Goal: Task Accomplishment & Management: Complete application form

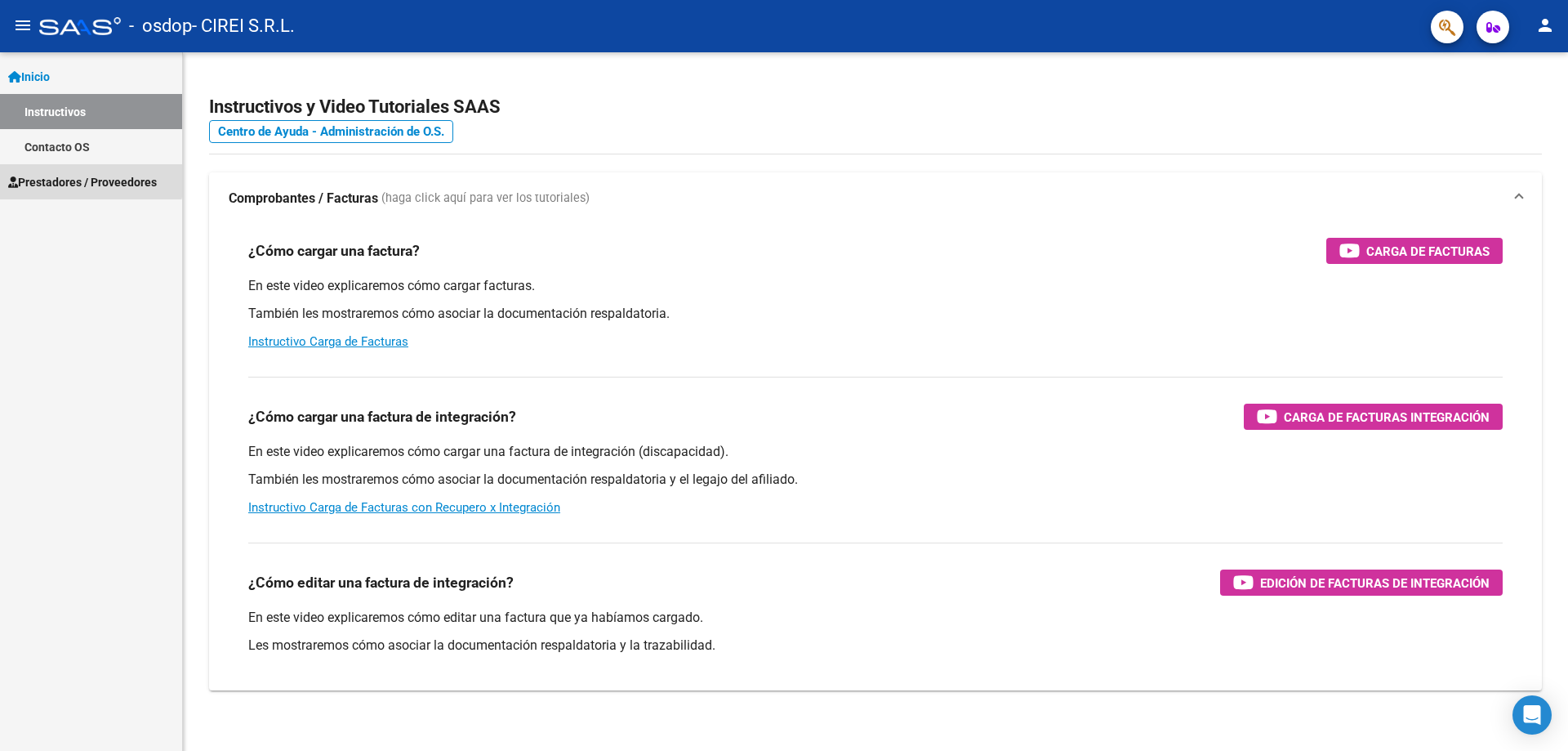
click at [76, 175] on span "Prestadores / Proveedores" at bounding box center [82, 182] width 149 height 18
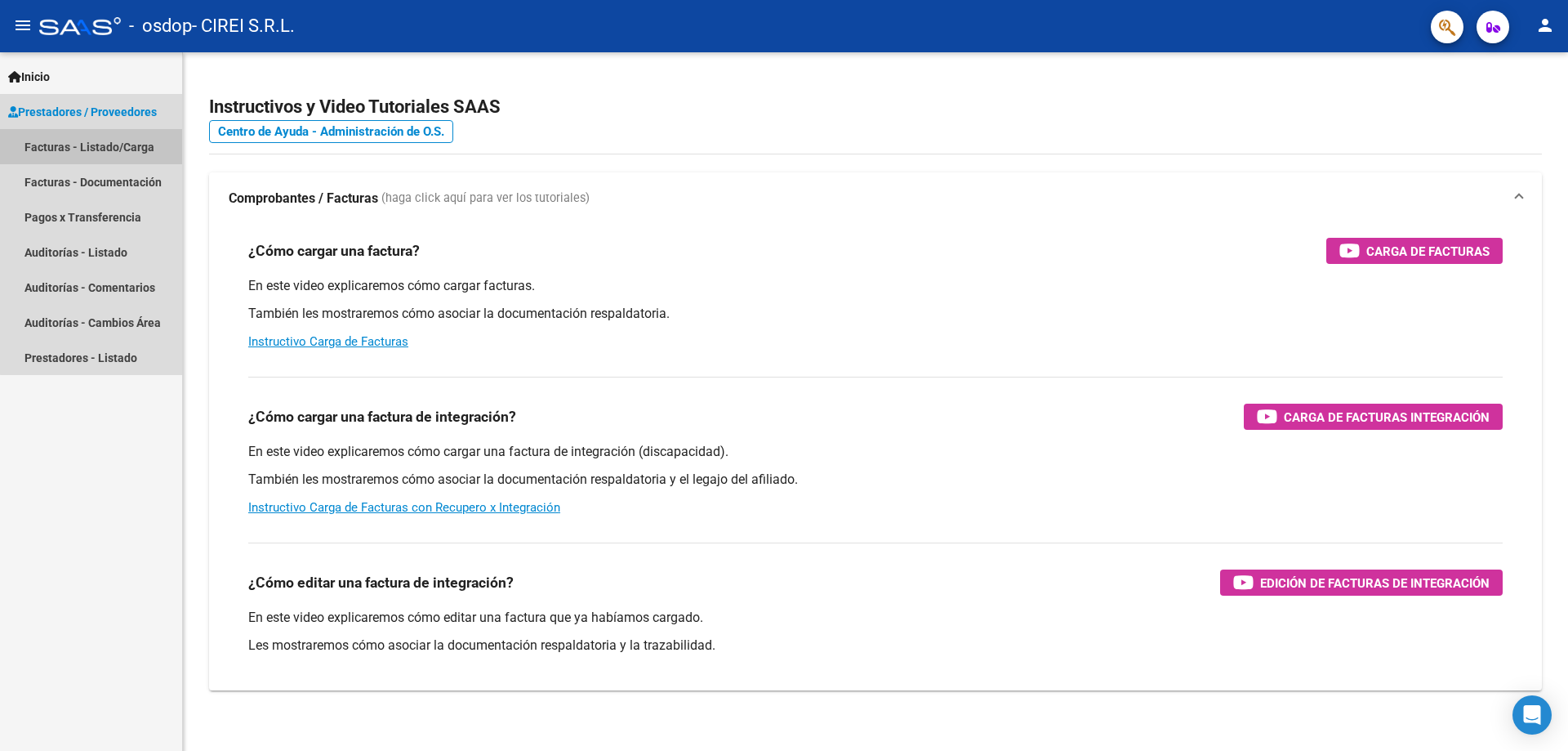
click at [102, 142] on link "Facturas - Listado/Carga" at bounding box center [91, 146] width 182 height 35
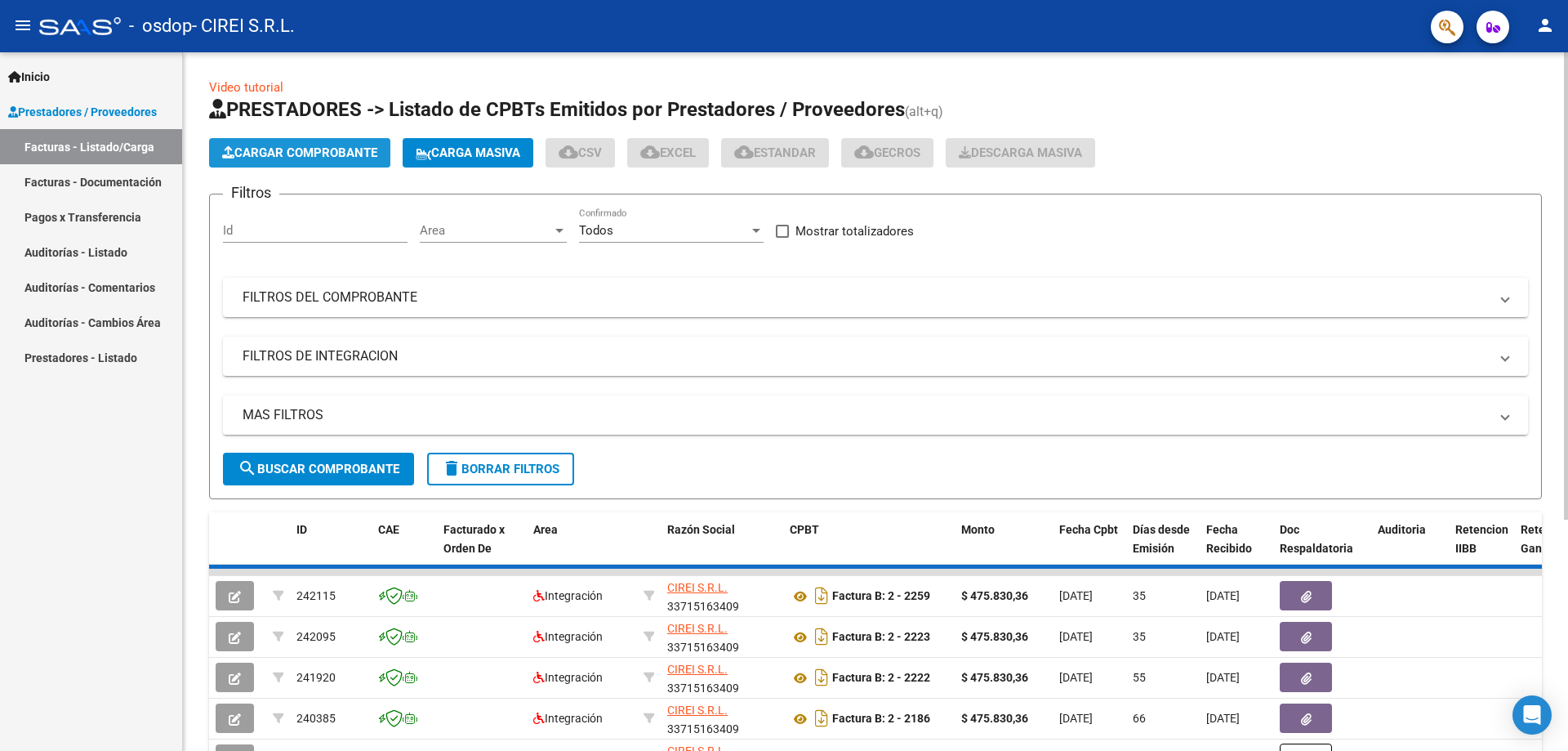
click at [291, 158] on span "Cargar Comprobante" at bounding box center [299, 153] width 155 height 15
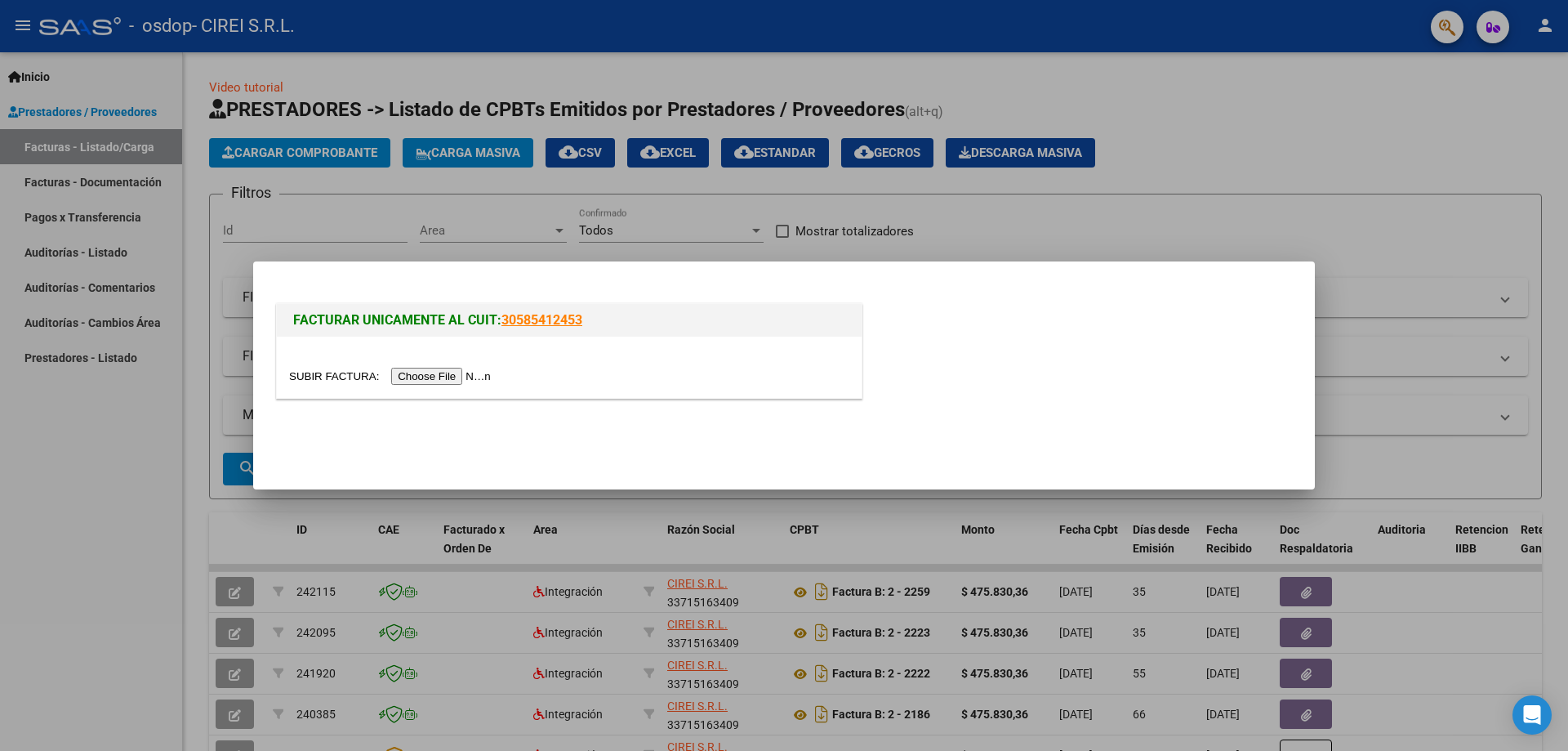
click at [453, 376] on input "file" at bounding box center [392, 376] width 206 height 17
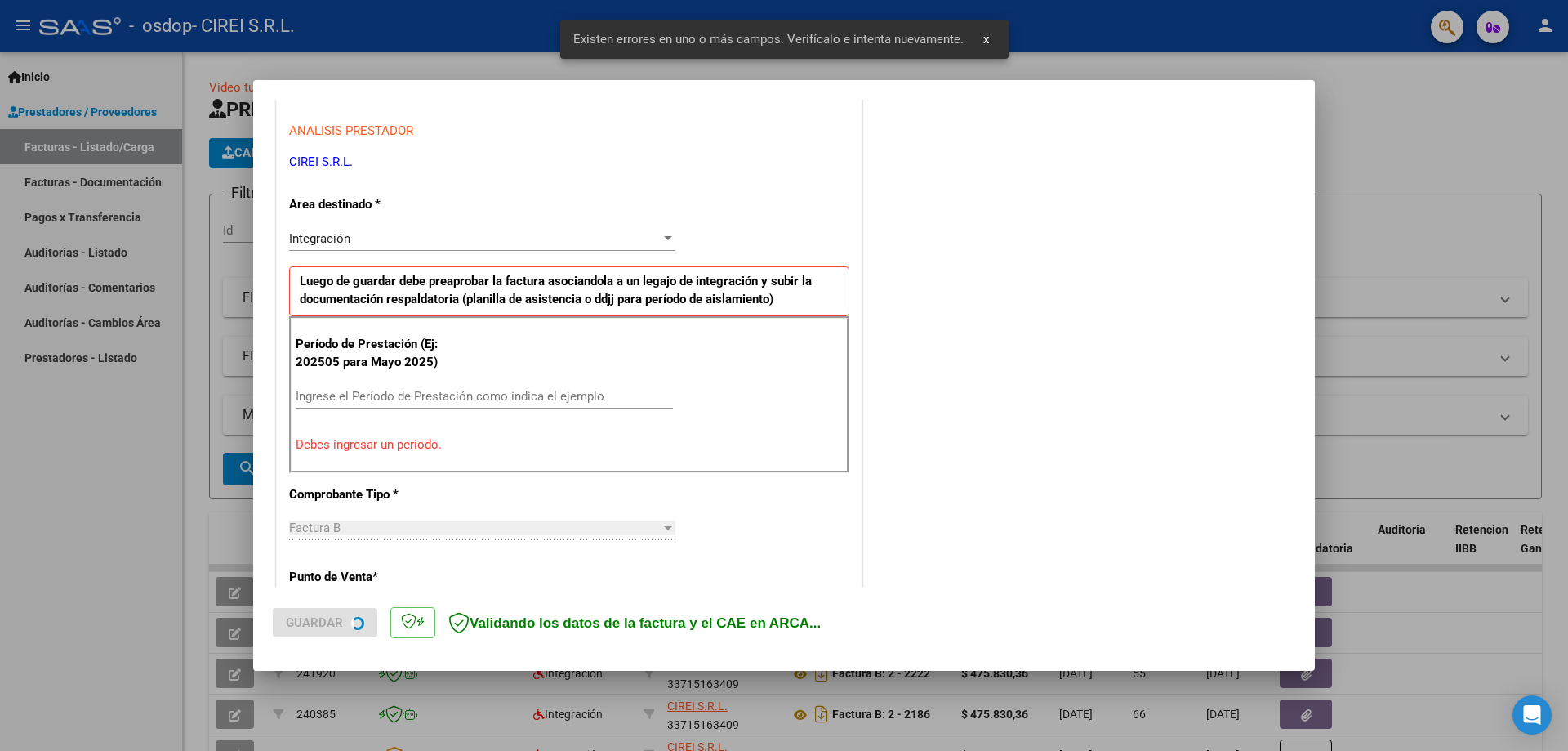
scroll to position [294, 0]
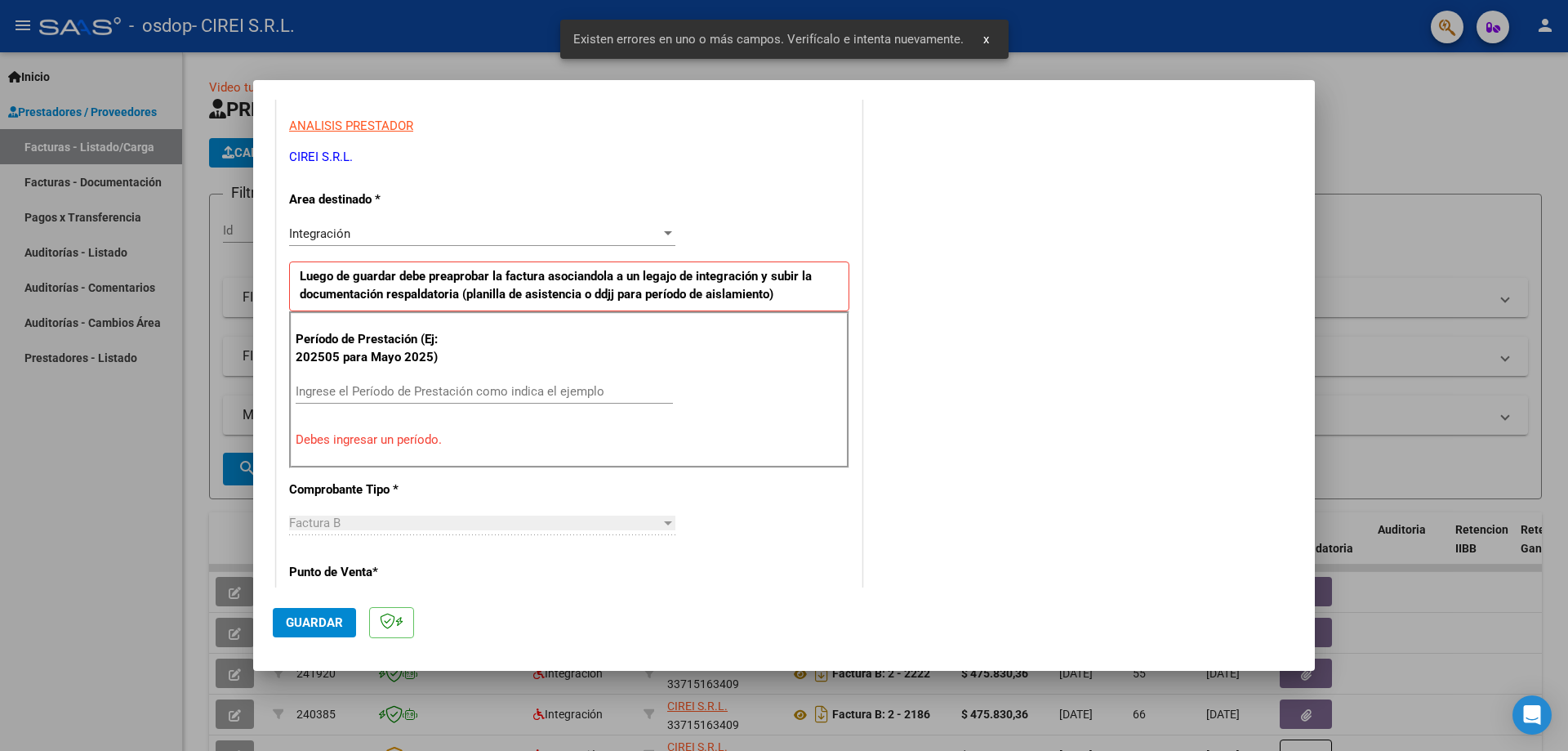
click at [383, 388] on input "Ingrese el Período de Prestación como indica el ejemplo" at bounding box center [485, 392] width 377 height 15
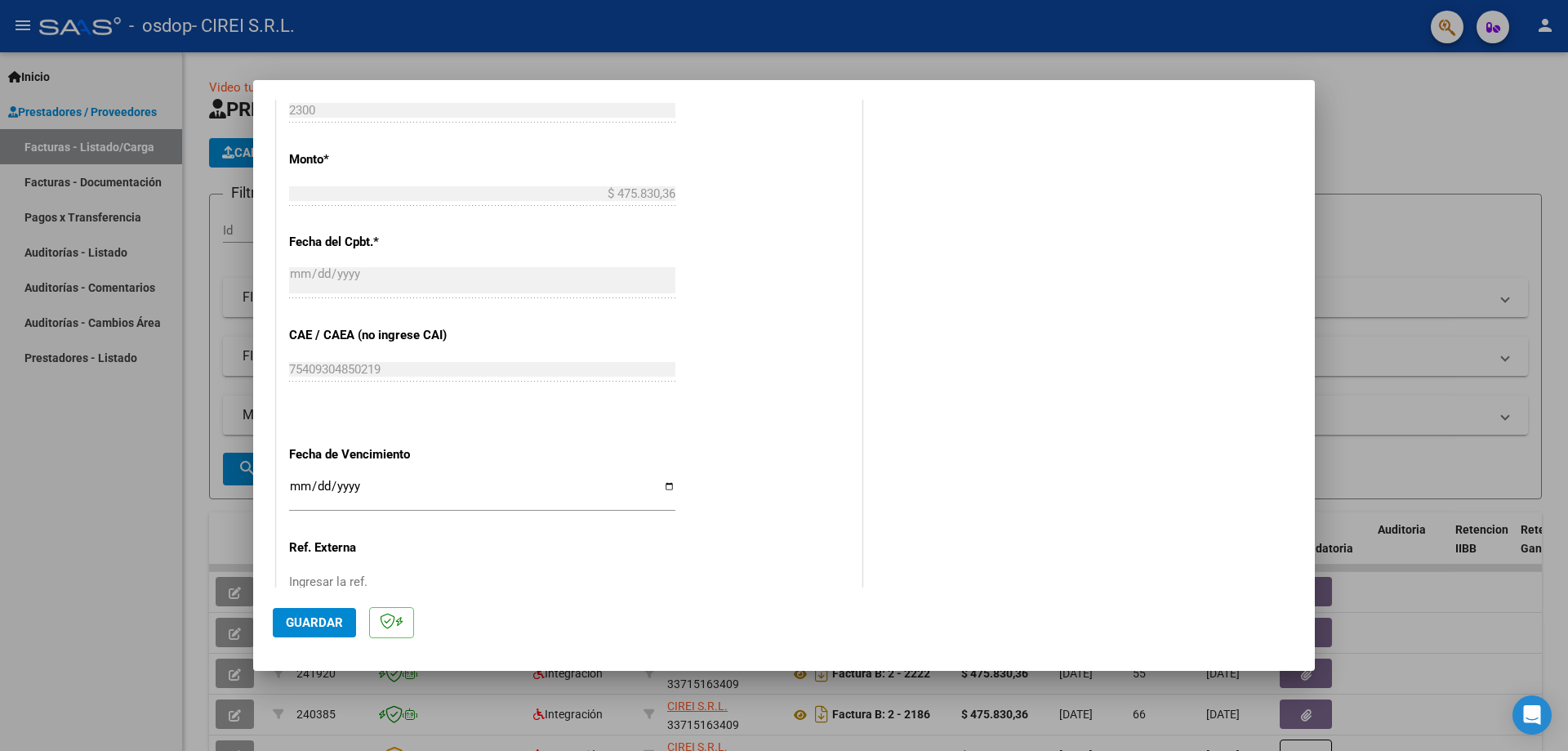
scroll to position [866, 0]
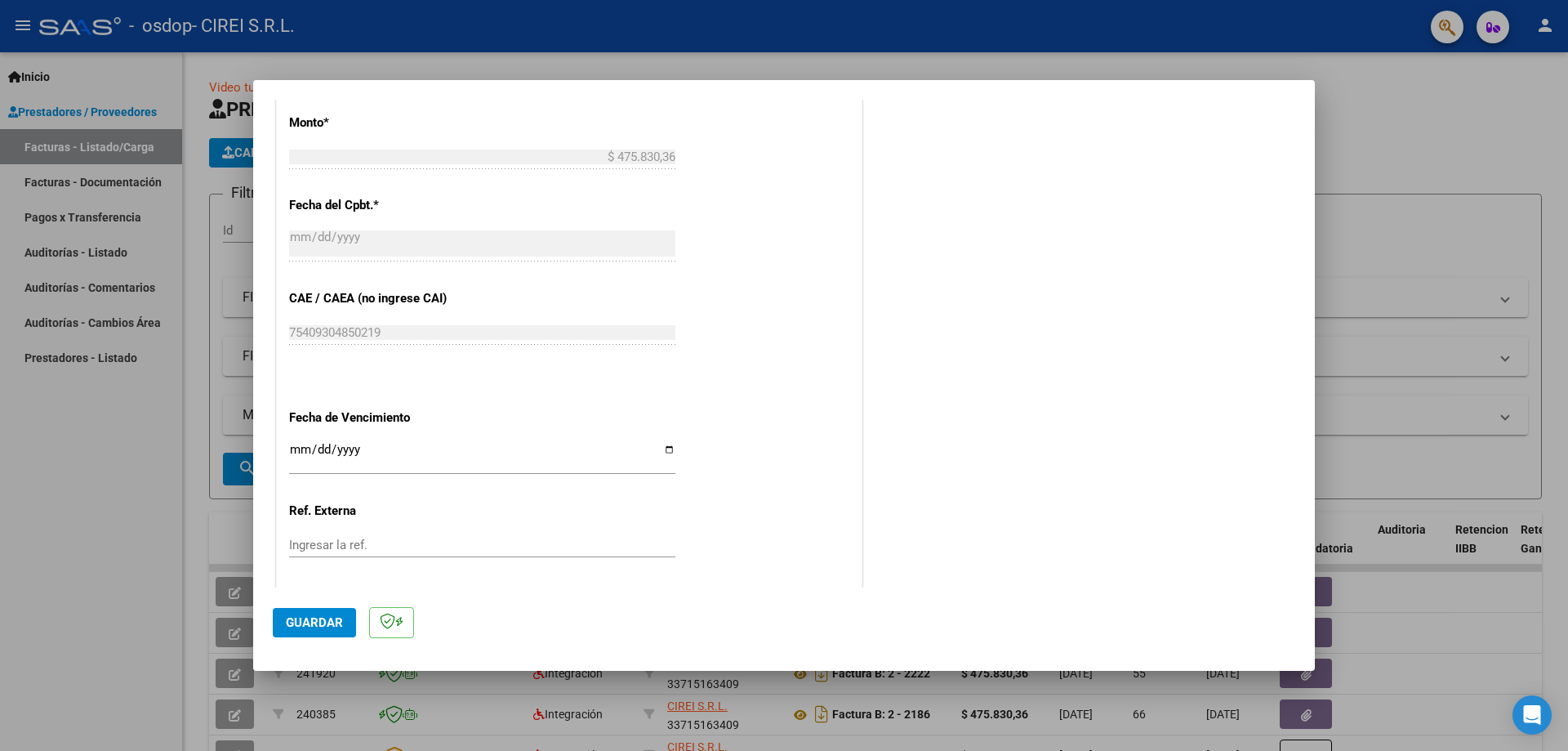
type input "202509"
click at [663, 452] on input "Ingresar la fecha" at bounding box center [482, 455] width 387 height 26
type input "[DATE]"
click at [323, 626] on span "Guardar" at bounding box center [314, 623] width 57 height 15
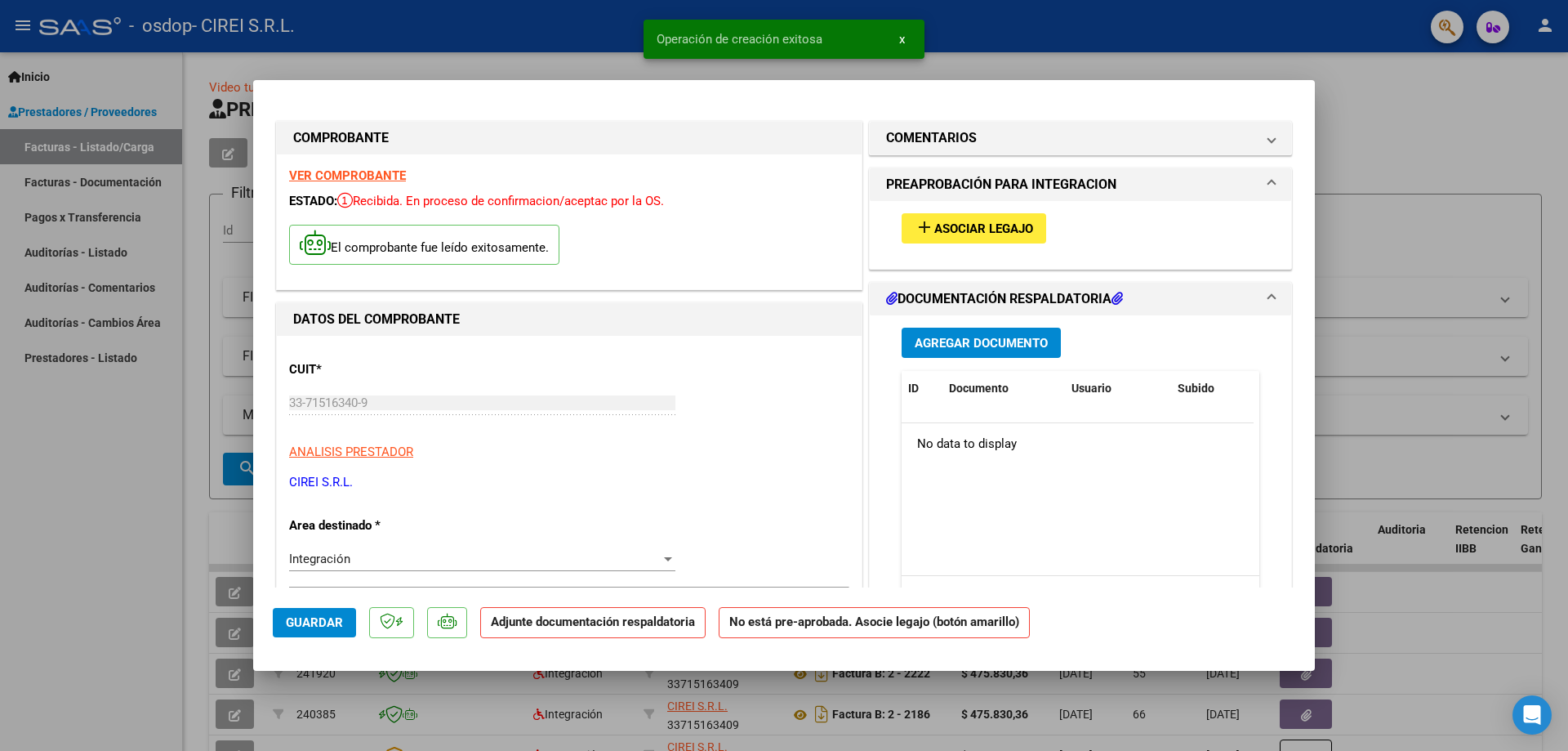
click at [973, 229] on span "Asociar Legajo" at bounding box center [984, 229] width 99 height 15
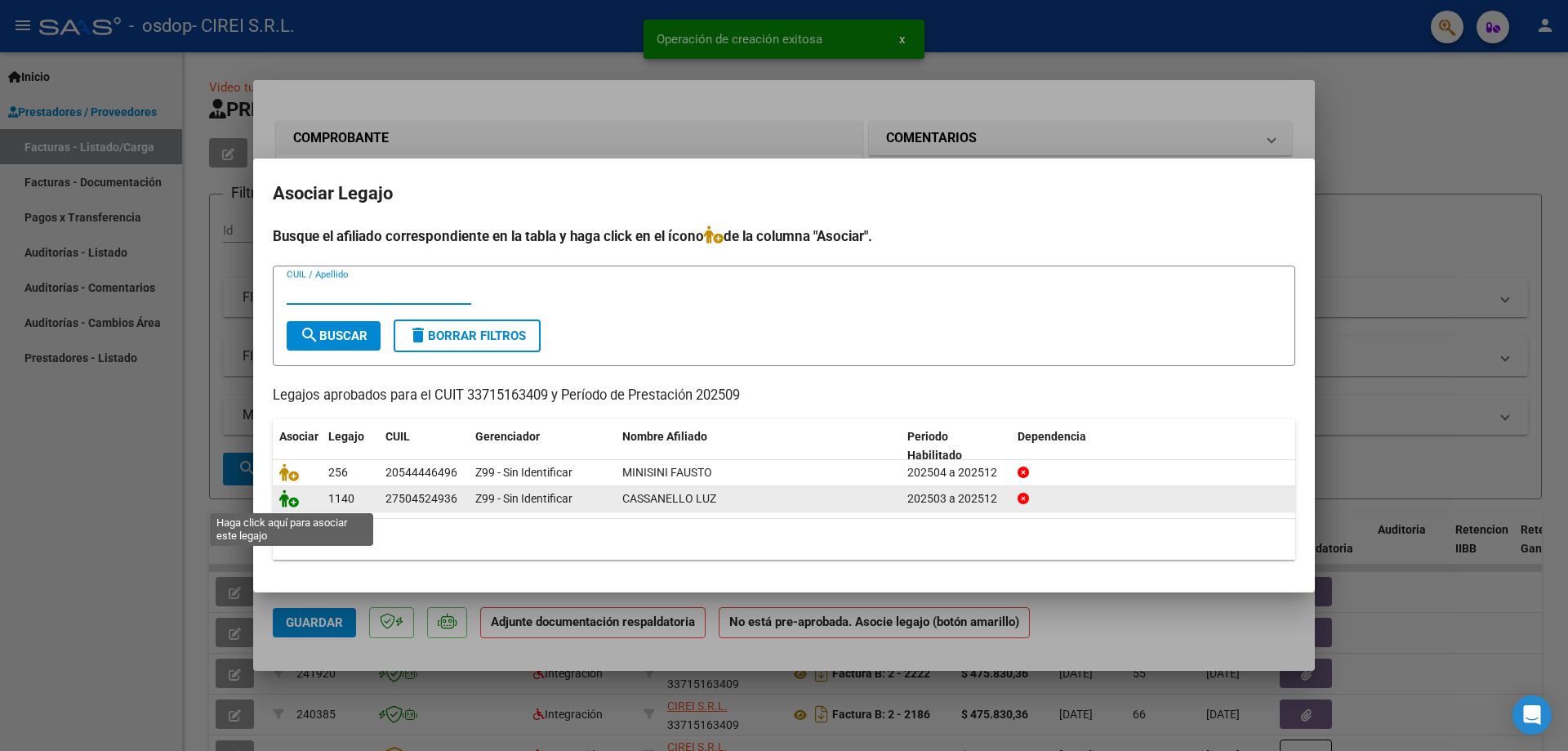
click at [291, 503] on icon at bounding box center [289, 498] width 20 height 18
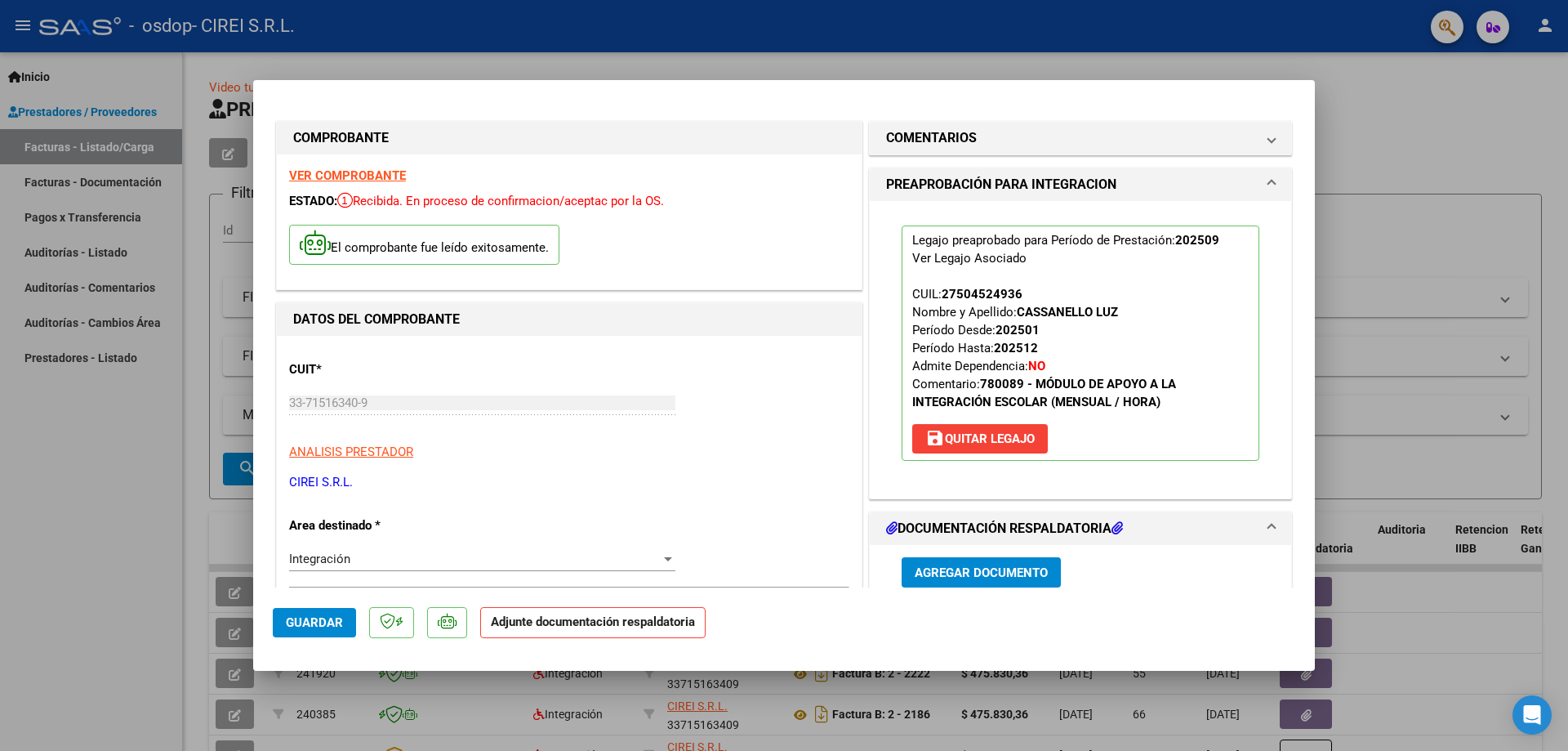
click at [982, 576] on span "Agregar Documento" at bounding box center [981, 573] width 133 height 15
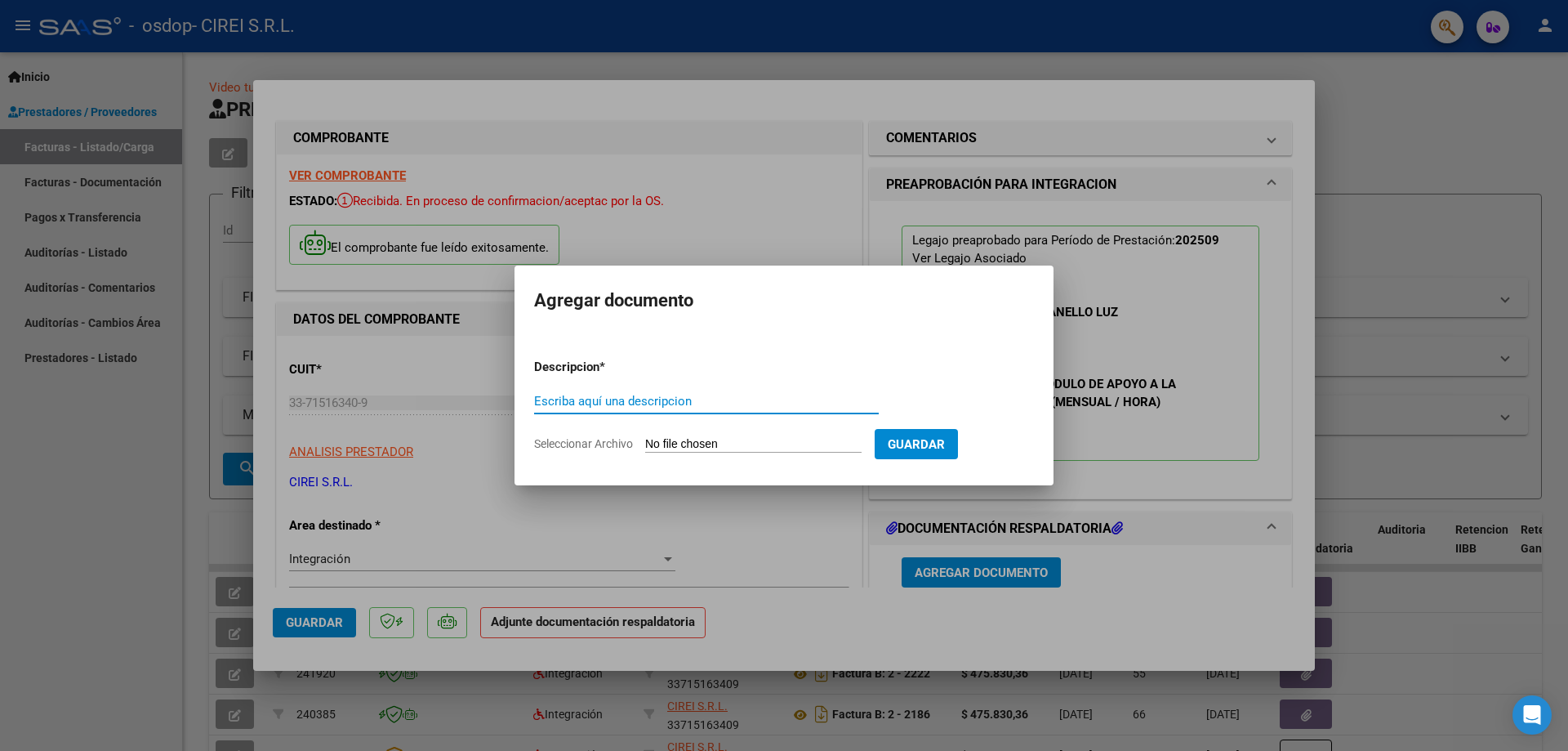
click at [650, 405] on input "Escriba aquí una descripcion" at bounding box center [706, 401] width 344 height 15
type input "ASISTENCIA"
click at [678, 439] on input "Seleccionar Archivo" at bounding box center [753, 444] width 216 height 16
type input "C:\fakepath\asistencia cassanello septiembre .pdf"
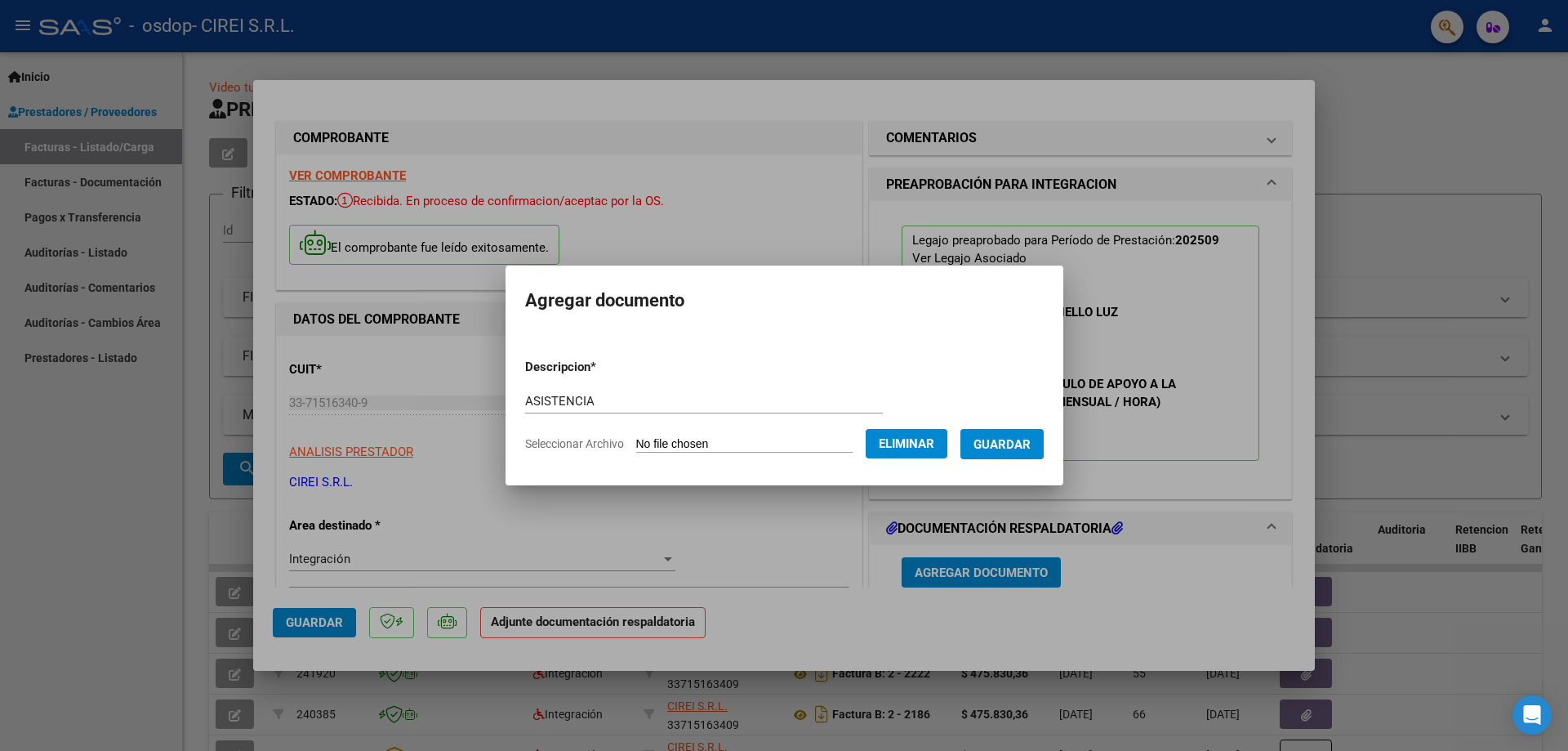
click at [1016, 449] on span "Guardar" at bounding box center [1002, 444] width 57 height 15
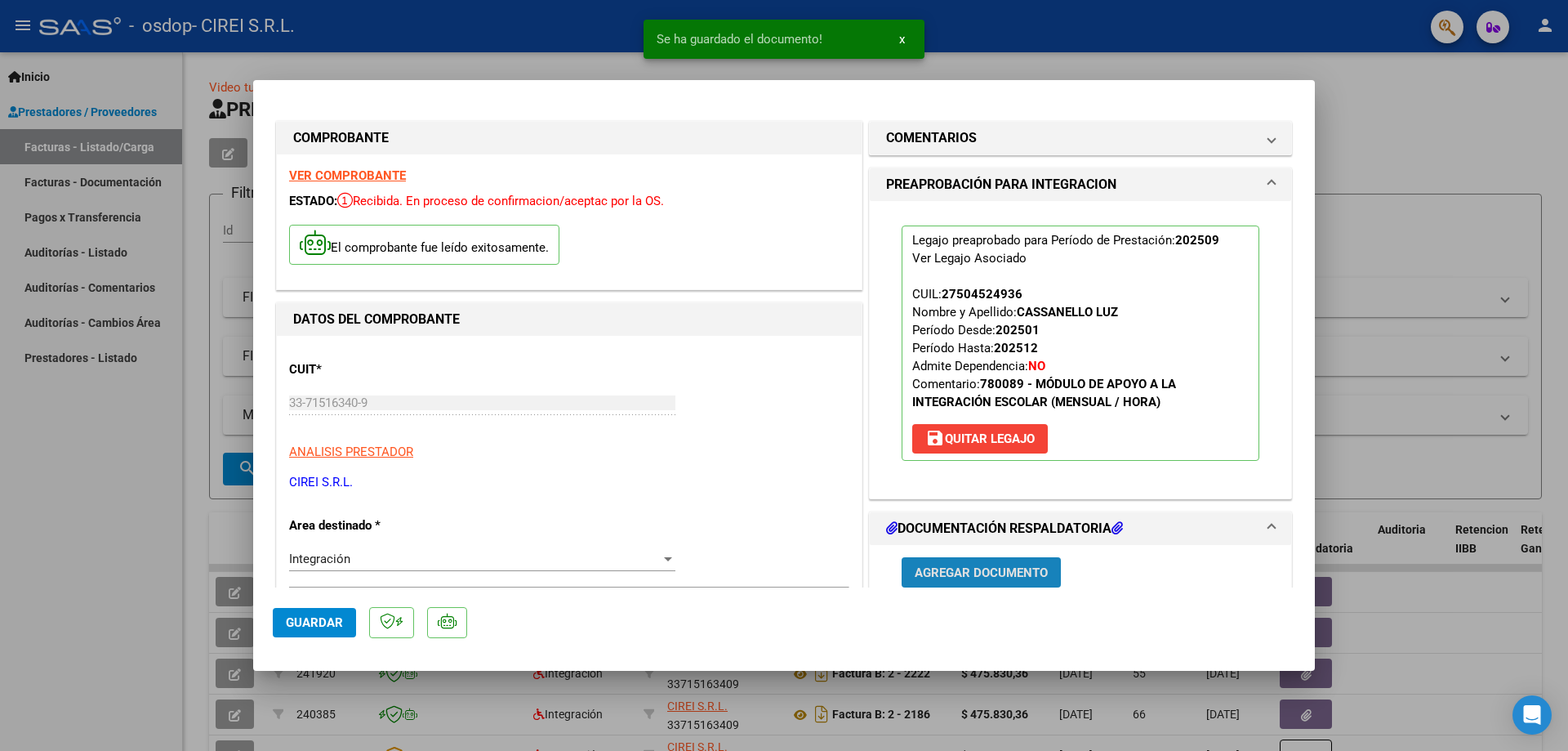
click at [963, 567] on span "Agregar Documento" at bounding box center [981, 573] width 133 height 15
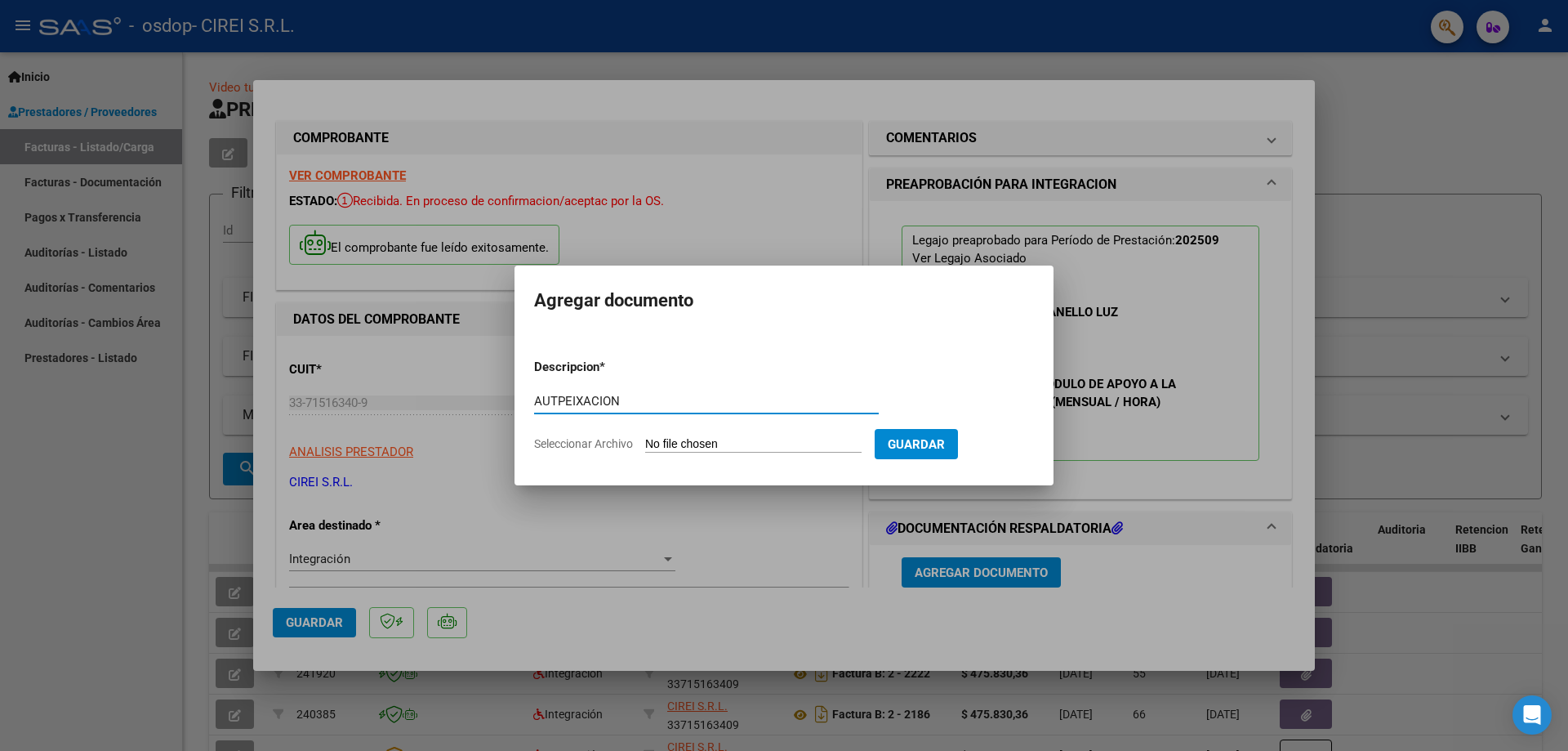
click at [584, 403] on input "AUTPEIXACION" at bounding box center [706, 401] width 344 height 15
type input "AUTORIZACION"
click at [737, 444] on input "Seleccionar Archivo" at bounding box center [753, 444] width 216 height 16
type input "C:\fakepath\AUTORIZACIONES 2025 2786530481 - LUZ, CASSANELLO - [EMAIL_ADDRESS][…"
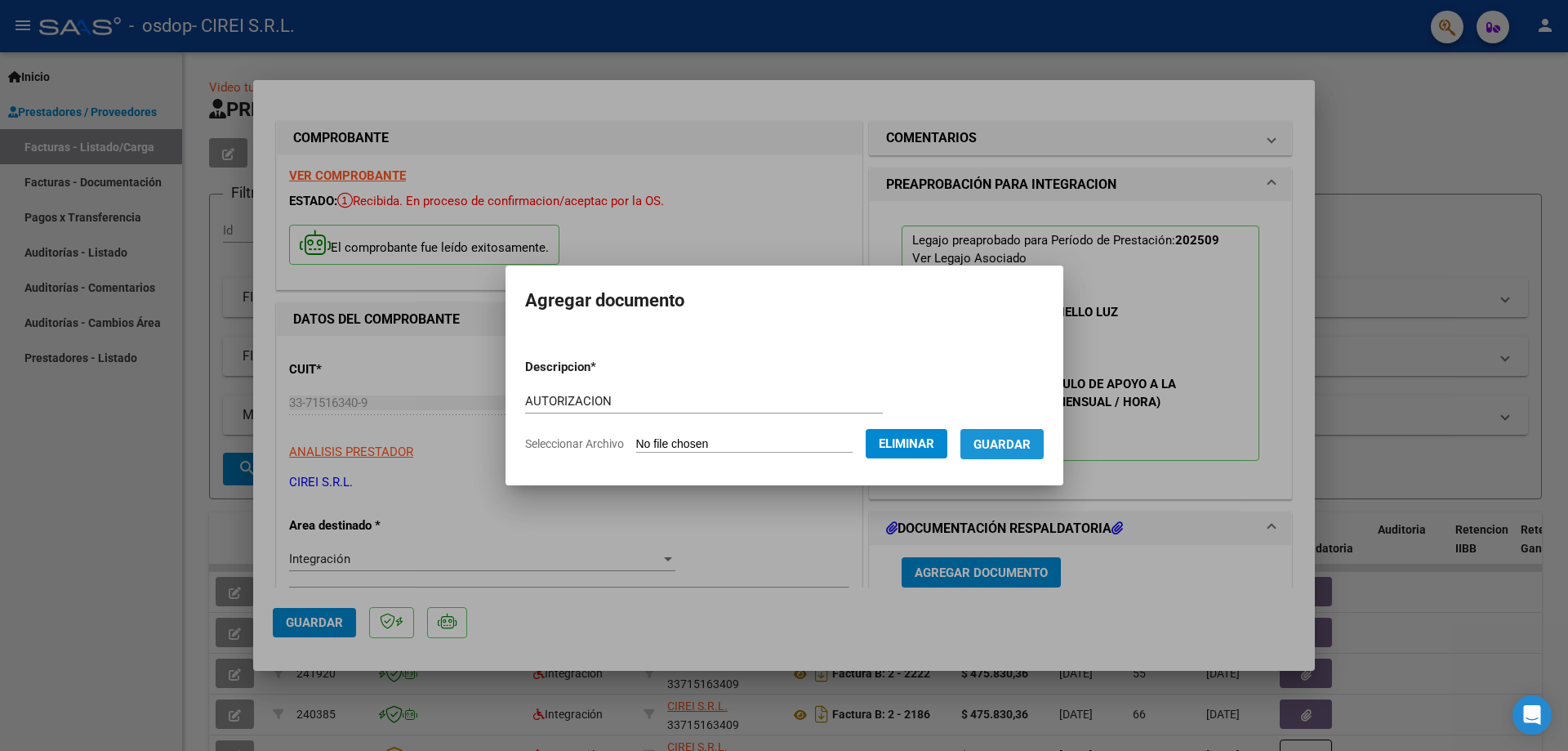
drag, startPoint x: 1027, startPoint y: 446, endPoint x: 1079, endPoint y: 442, distance: 52.2
click at [1028, 446] on span "Guardar" at bounding box center [1002, 444] width 57 height 15
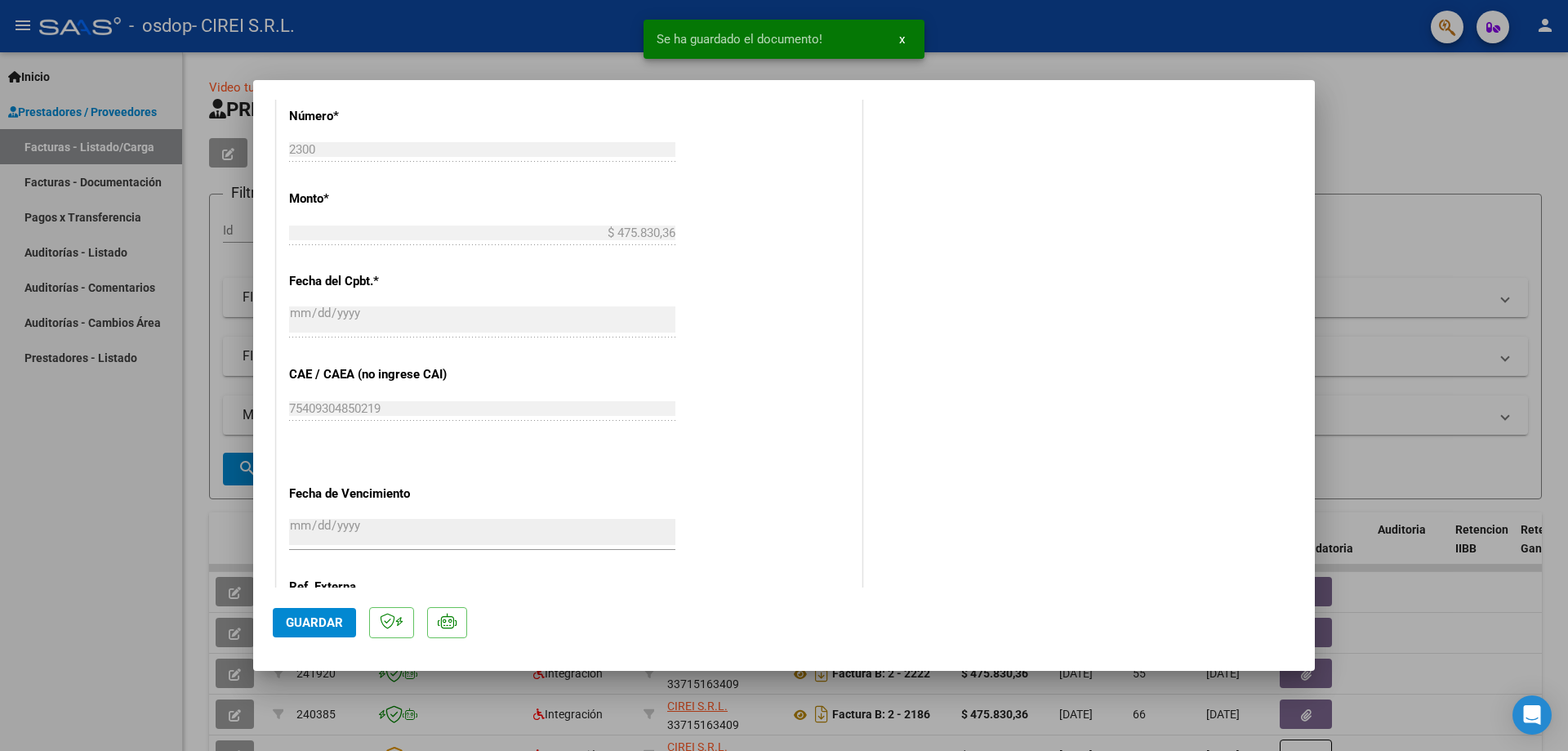
scroll to position [975, 0]
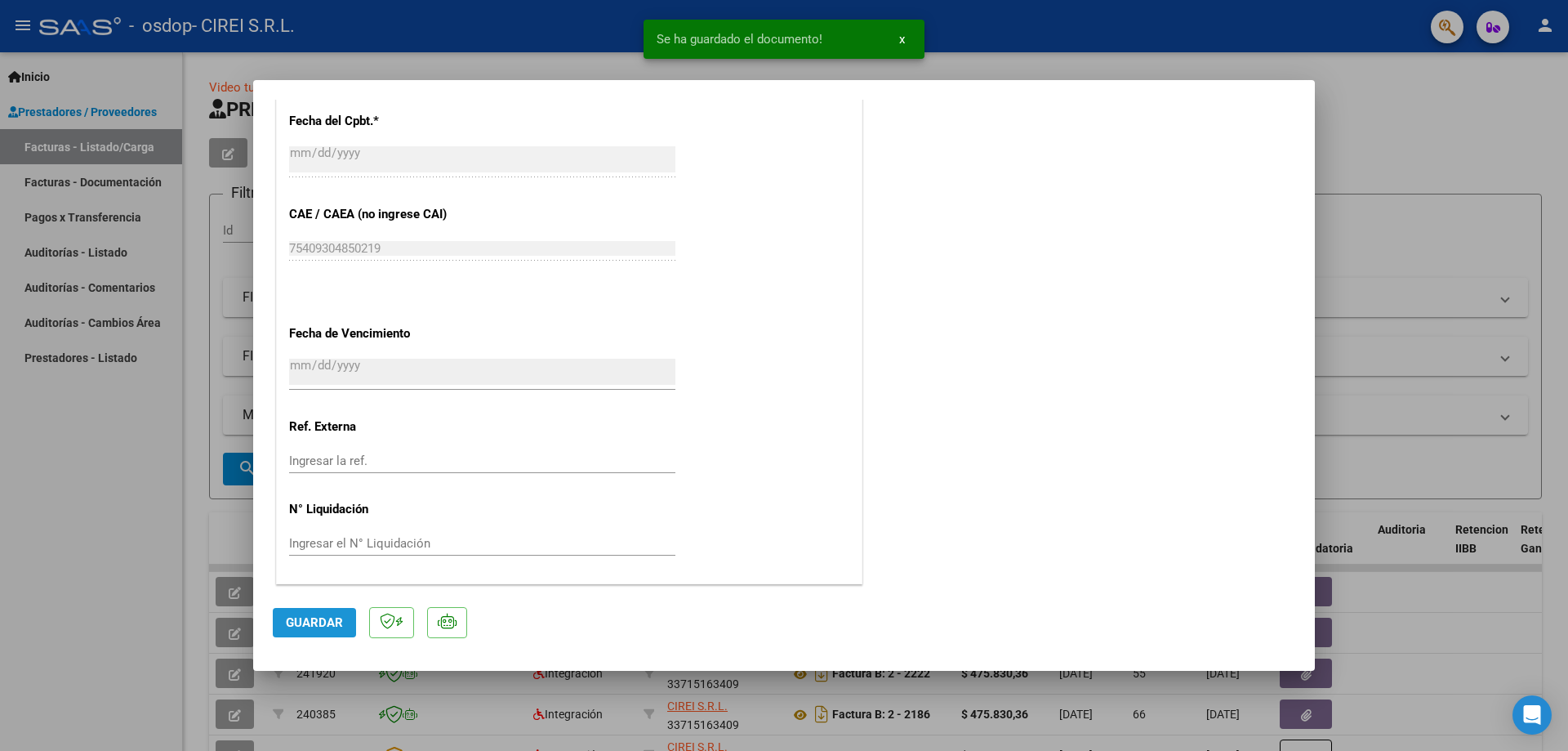
click at [327, 621] on span "Guardar" at bounding box center [314, 623] width 57 height 15
click at [1427, 265] on div at bounding box center [784, 375] width 1568 height 751
type input "$ 0,00"
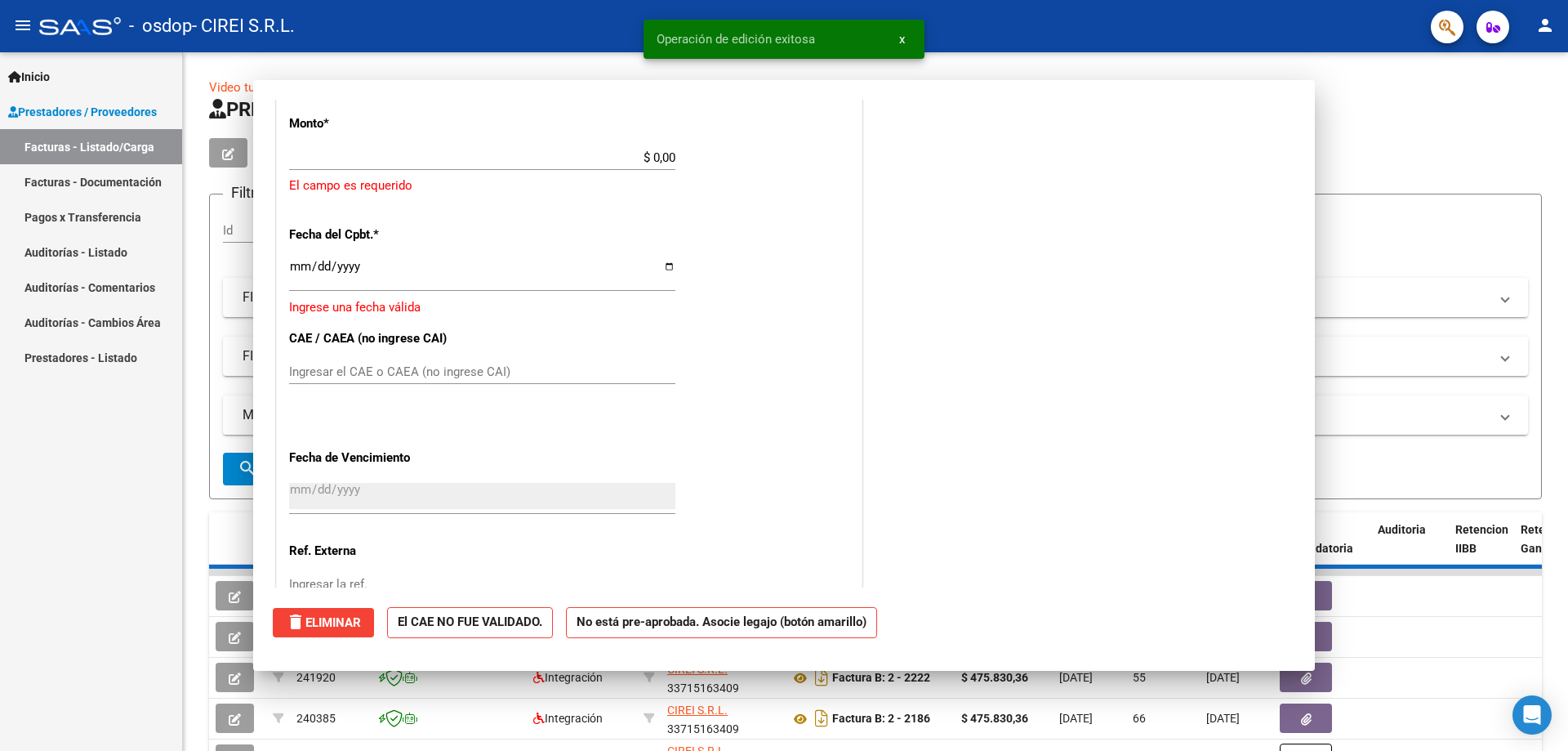
scroll to position [1060, 0]
